Goal: Use online tool/utility: Utilize a website feature to perform a specific function

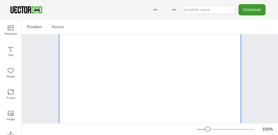
scroll to position [89, 0]
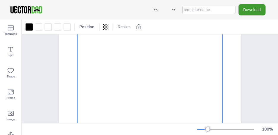
click at [203, 47] on div at bounding box center [149, 72] width 145 height 132
click at [204, 46] on div at bounding box center [149, 72] width 145 height 132
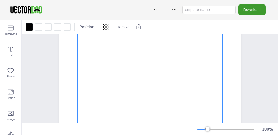
click at [204, 46] on div at bounding box center [149, 72] width 145 height 132
click at [203, 45] on div at bounding box center [149, 72] width 145 height 132
click at [186, 67] on div at bounding box center [149, 72] width 145 height 132
click at [187, 67] on div at bounding box center [149, 72] width 145 height 132
click at [37, 27] on div at bounding box center [38, 26] width 7 height 7
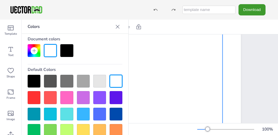
click at [69, 51] on div at bounding box center [66, 50] width 13 height 13
click at [115, 26] on icon at bounding box center [118, 27] width 6 height 6
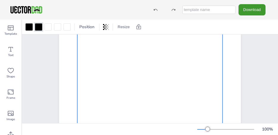
click at [154, 62] on div at bounding box center [149, 72] width 145 height 132
click at [153, 9] on div at bounding box center [155, 9] width 11 height 11
click at [203, 45] on div at bounding box center [149, 72] width 145 height 132
click at [68, 27] on div at bounding box center [67, 26] width 7 height 7
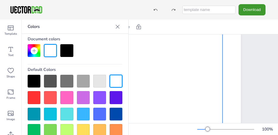
click at [68, 48] on div at bounding box center [66, 50] width 13 height 13
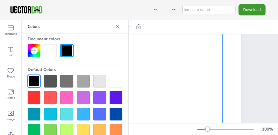
click at [68, 48] on div at bounding box center [66, 50] width 13 height 13
click at [55, 49] on div at bounding box center [50, 50] width 13 height 13
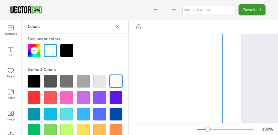
click at [115, 26] on icon at bounding box center [118, 27] width 6 height 6
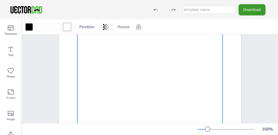
click at [192, 64] on div at bounding box center [149, 72] width 145 height 132
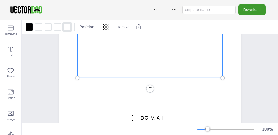
scroll to position [163, 0]
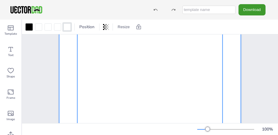
scroll to position [15, 0]
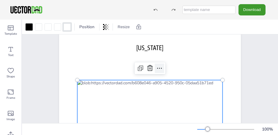
click at [157, 68] on icon at bounding box center [159, 68] width 7 height 7
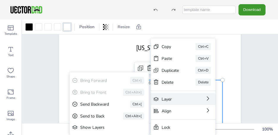
click at [171, 100] on div "Layer" at bounding box center [175, 100] width 27 height 6
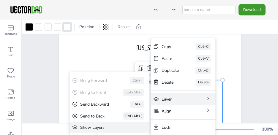
click at [92, 129] on div "Show Layers" at bounding box center [105, 128] width 50 height 6
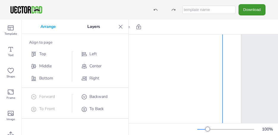
scroll to position [89, 0]
click at [45, 54] on span "Top" at bounding box center [42, 54] width 7 height 6
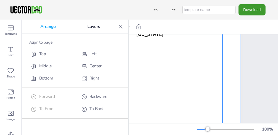
scroll to position [0, 0]
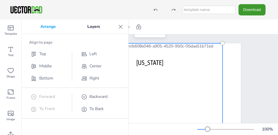
click at [208, 88] on div at bounding box center [149, 109] width 145 height 132
click at [40, 65] on span "Middle" at bounding box center [45, 66] width 12 height 6
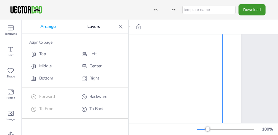
scroll to position [74, 0]
click at [202, 61] on div at bounding box center [149, 87] width 145 height 132
click at [38, 76] on div "Bottom" at bounding box center [50, 78] width 38 height 6
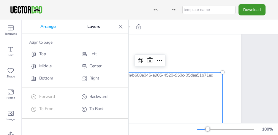
click at [99, 109] on span "To Back" at bounding box center [96, 109] width 14 height 6
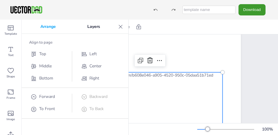
click at [10, 50] on icon at bounding box center [10, 49] width 7 height 7
